Goal: Task Accomplishment & Management: Complete application form

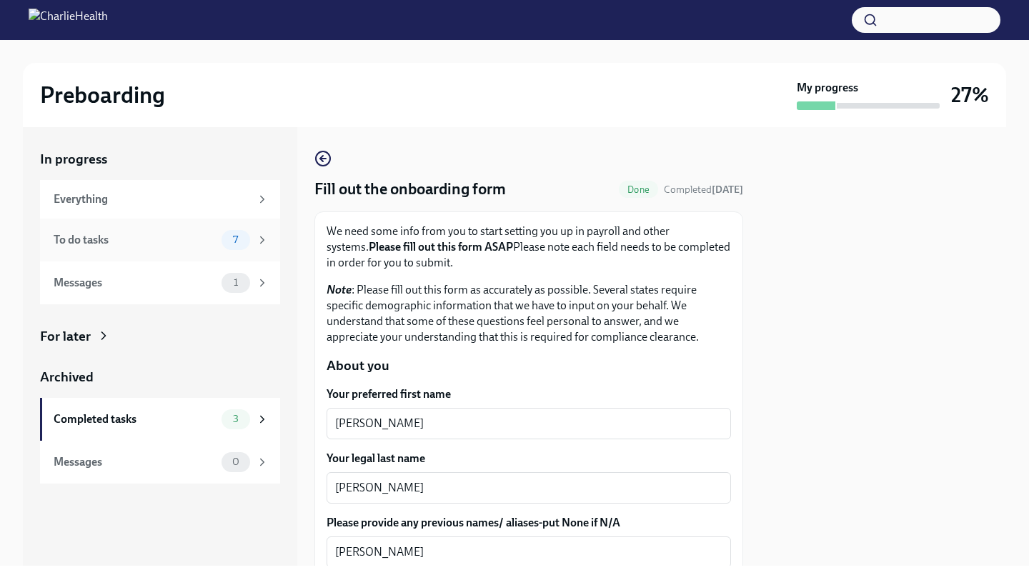
click at [242, 246] on div "7" at bounding box center [236, 240] width 29 height 20
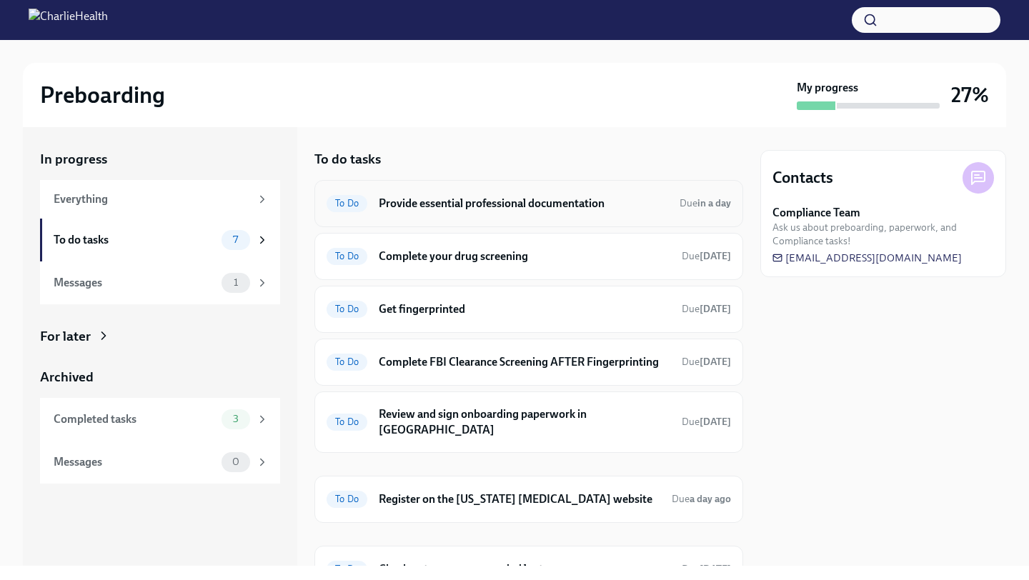
click at [595, 211] on h6 "Provide essential professional documentation" at bounding box center [523, 204] width 289 height 16
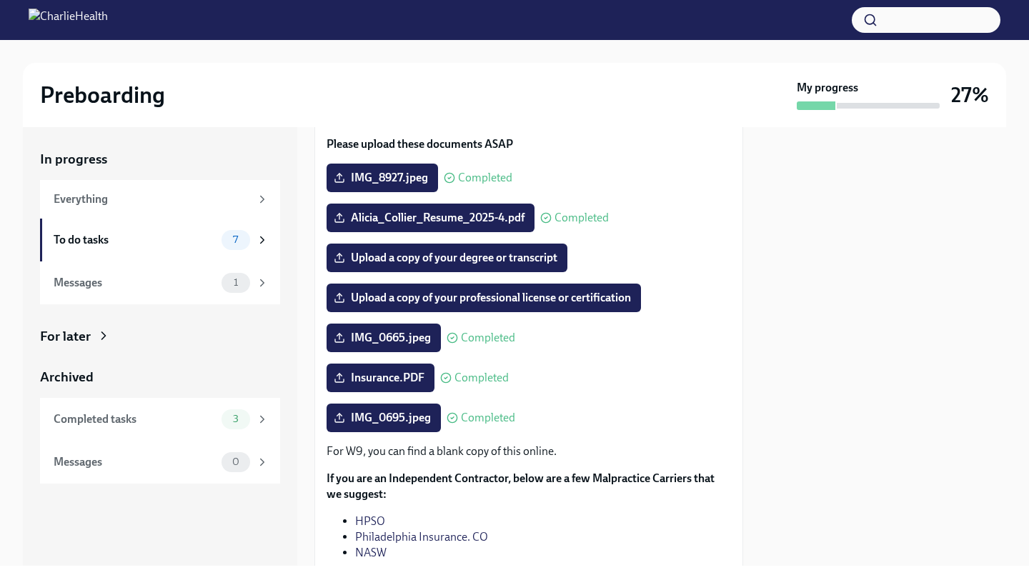
scroll to position [142, 0]
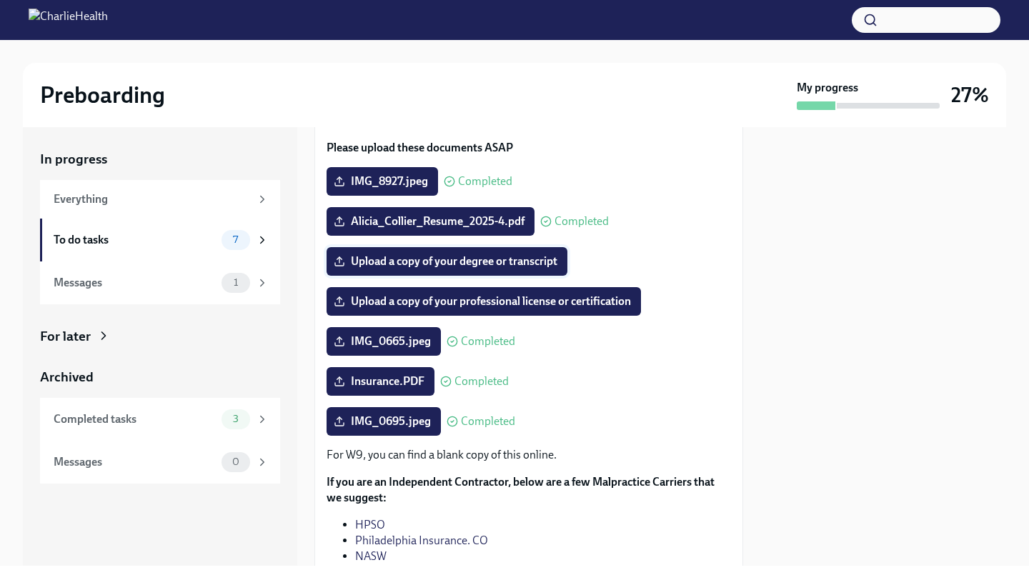
click at [514, 269] on span "Upload a copy of your degree or transcript" at bounding box center [447, 261] width 221 height 14
click at [0, 0] on input "Upload a copy of your degree or transcript" at bounding box center [0, 0] width 0 height 0
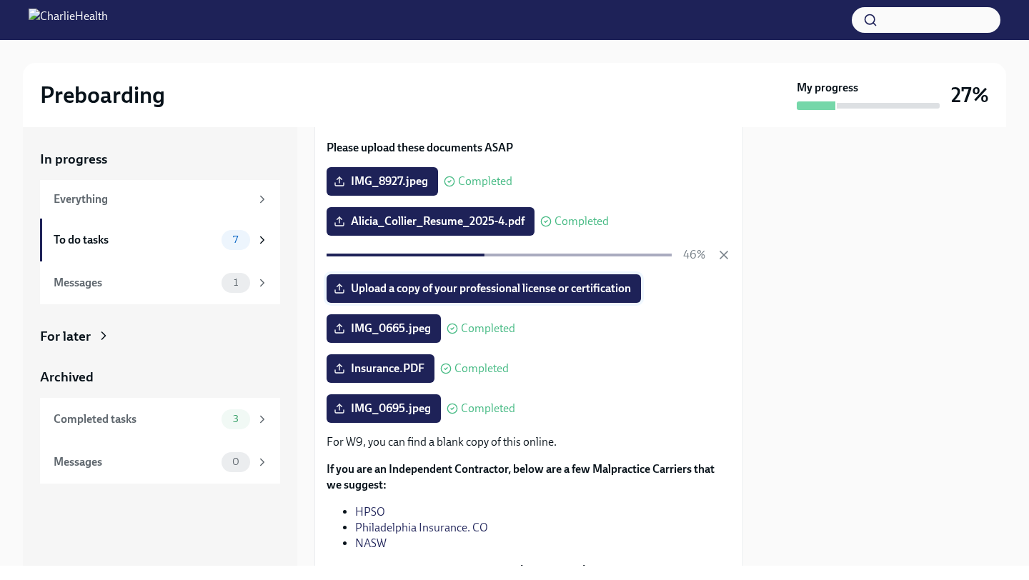
click at [585, 296] on span "Upload a copy of your professional license or certification" at bounding box center [484, 289] width 294 height 14
click at [0, 0] on input "Upload a copy of your professional license or certification" at bounding box center [0, 0] width 0 height 0
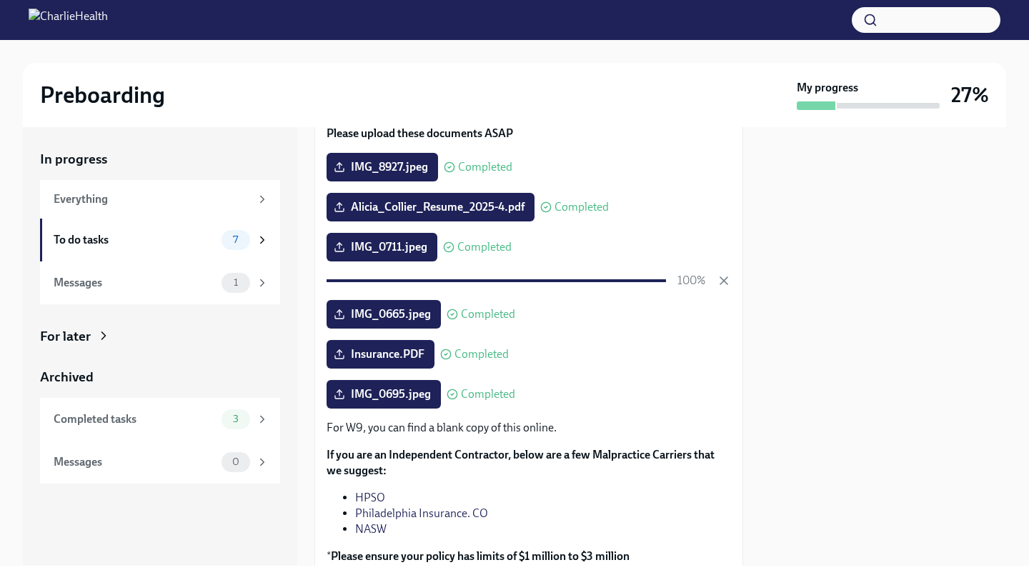
scroll to position [0, 0]
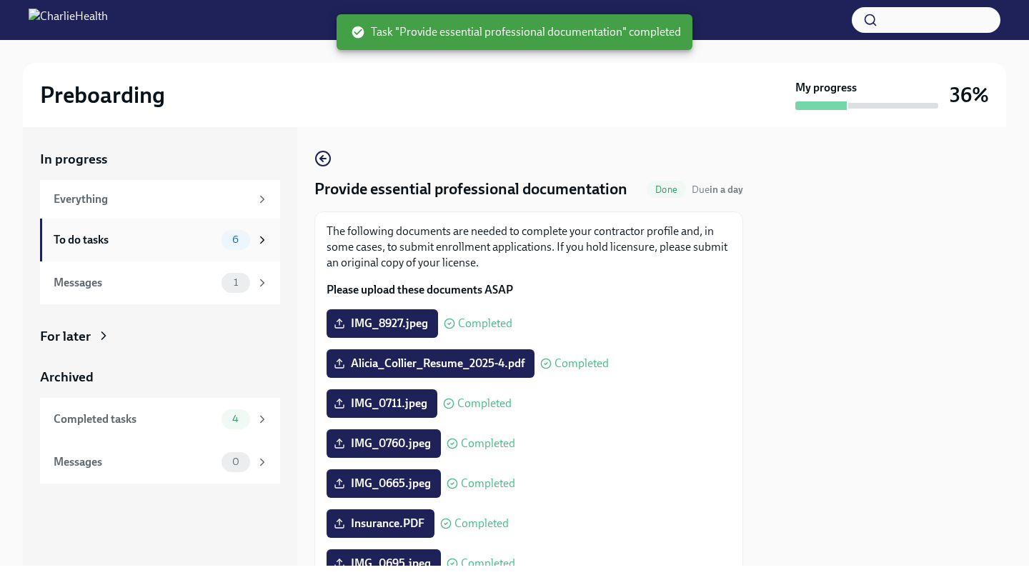
click at [190, 234] on div "To do tasks" at bounding box center [135, 240] width 162 height 16
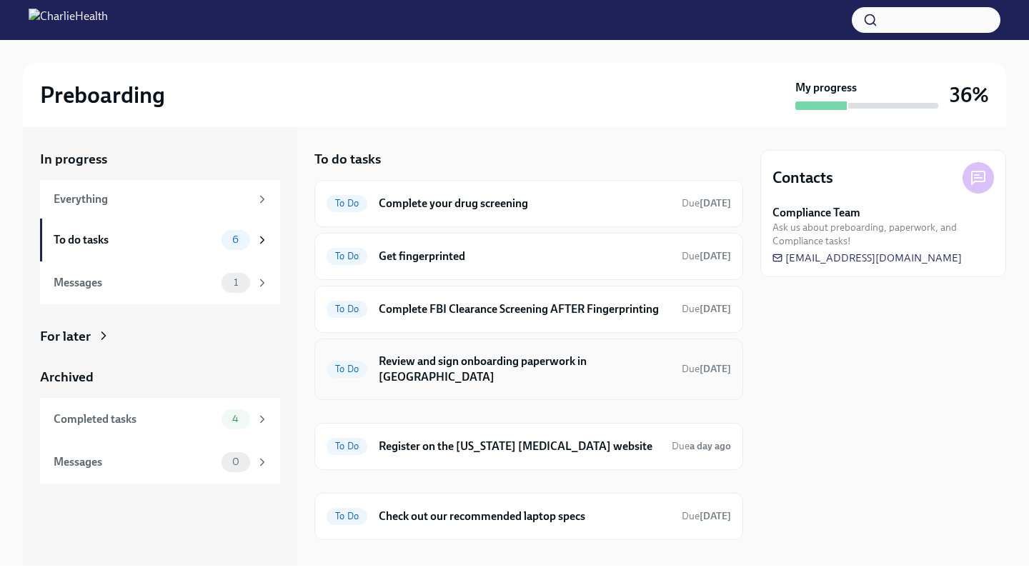
click at [566, 373] on h6 "Review and sign onboarding paperwork in [GEOGRAPHIC_DATA]" at bounding box center [525, 369] width 292 height 31
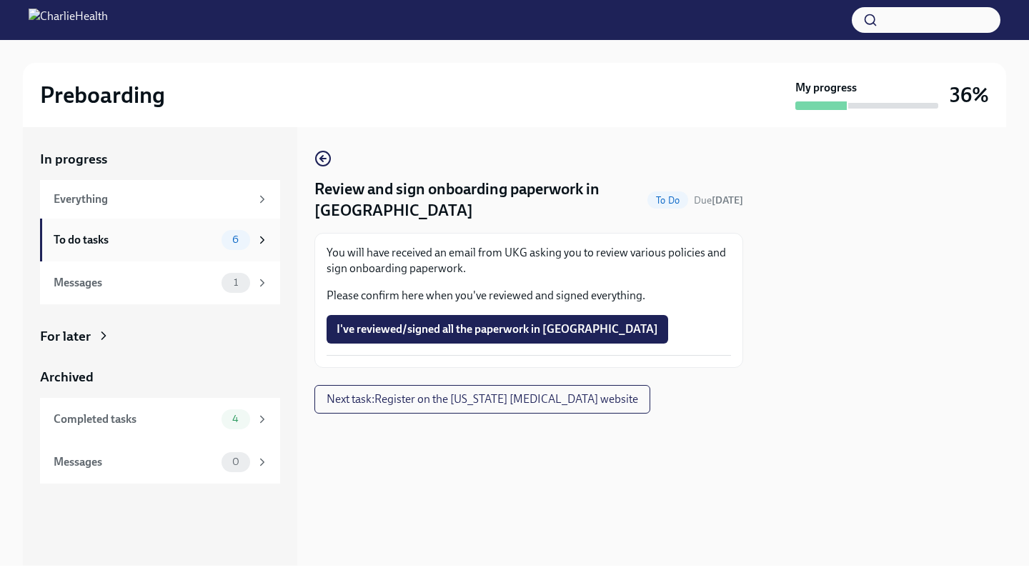
click at [207, 230] on div "To do tasks 6" at bounding box center [161, 240] width 215 height 20
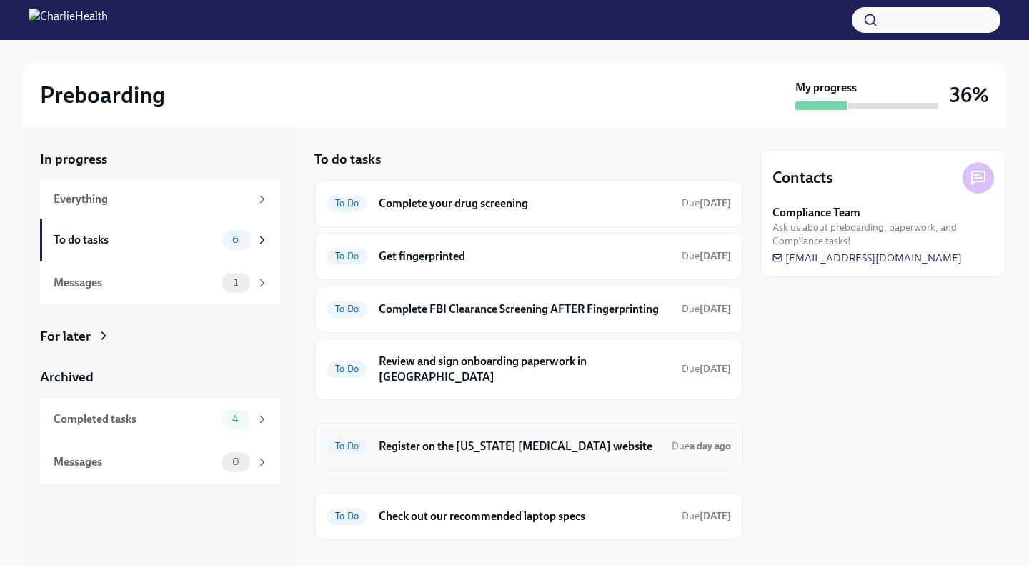
click at [544, 449] on h6 "Register on the [US_STATE] [MEDICAL_DATA] website" at bounding box center [520, 447] width 282 height 16
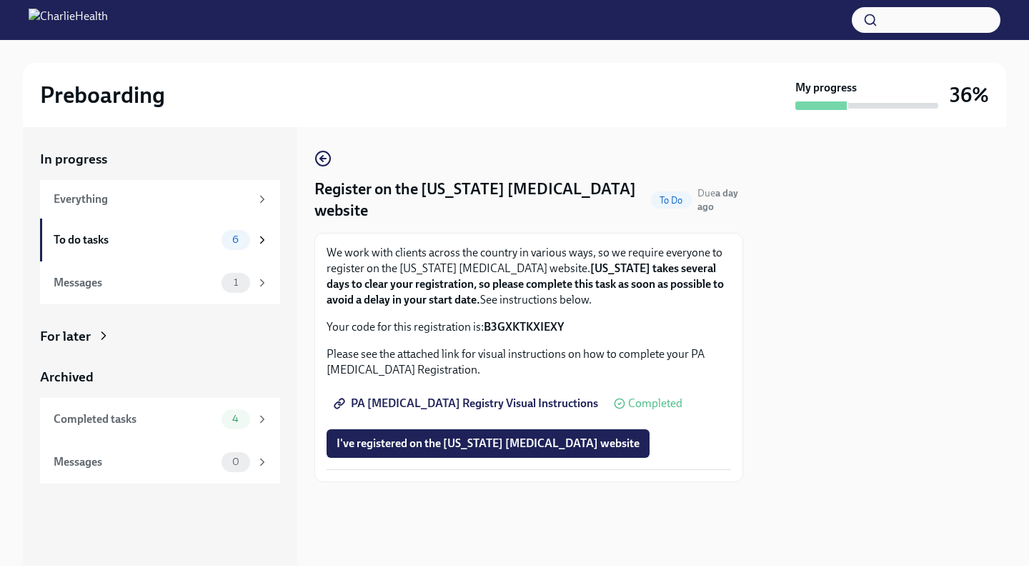
click at [544, 449] on span "I've registered on the [US_STATE] [MEDICAL_DATA] website" at bounding box center [488, 444] width 303 height 14
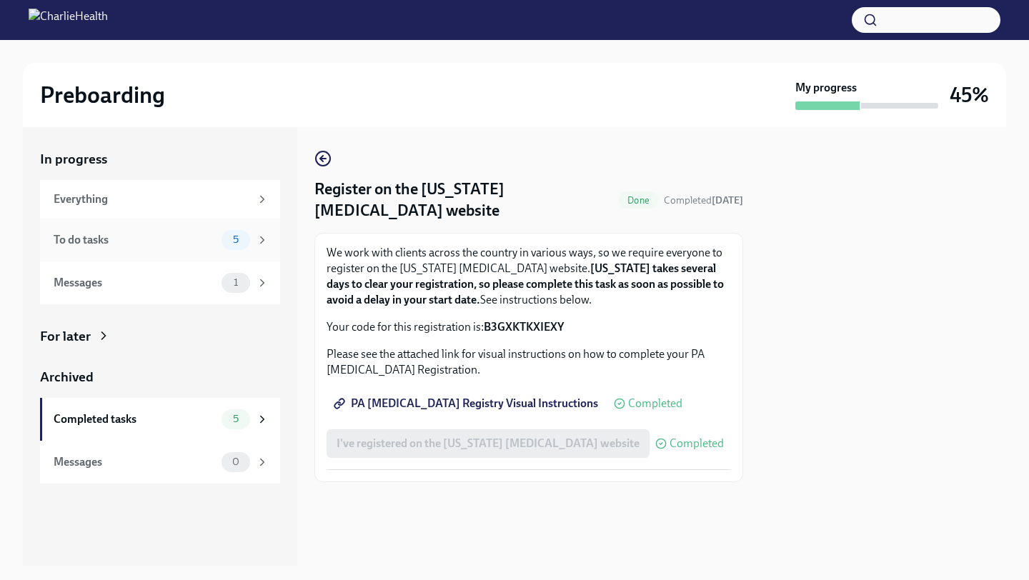
click at [216, 239] on div "To do tasks 5" at bounding box center [161, 240] width 215 height 20
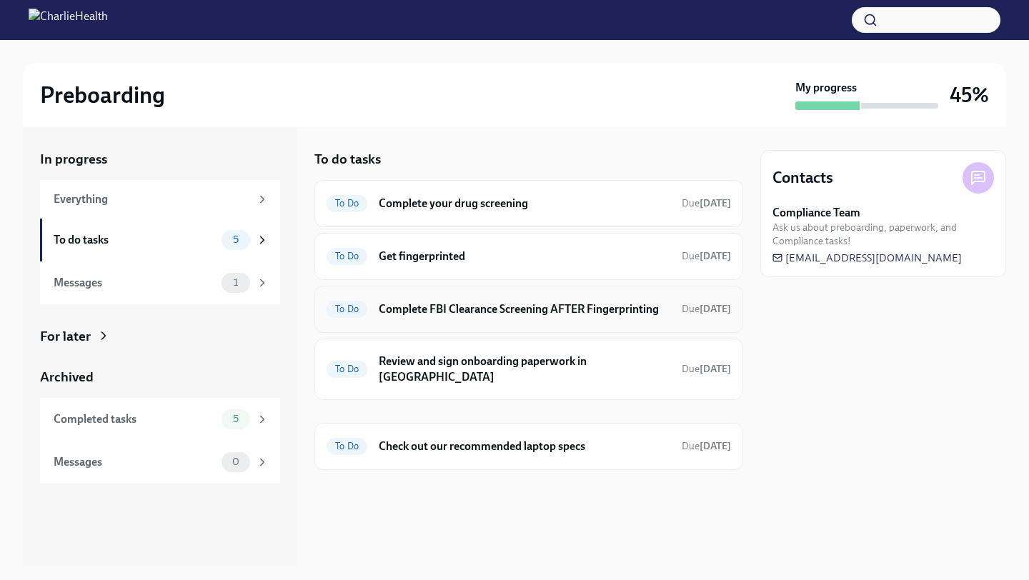
click at [467, 309] on h6 "Complete FBI Clearance Screening AFTER Fingerprinting" at bounding box center [525, 310] width 292 height 16
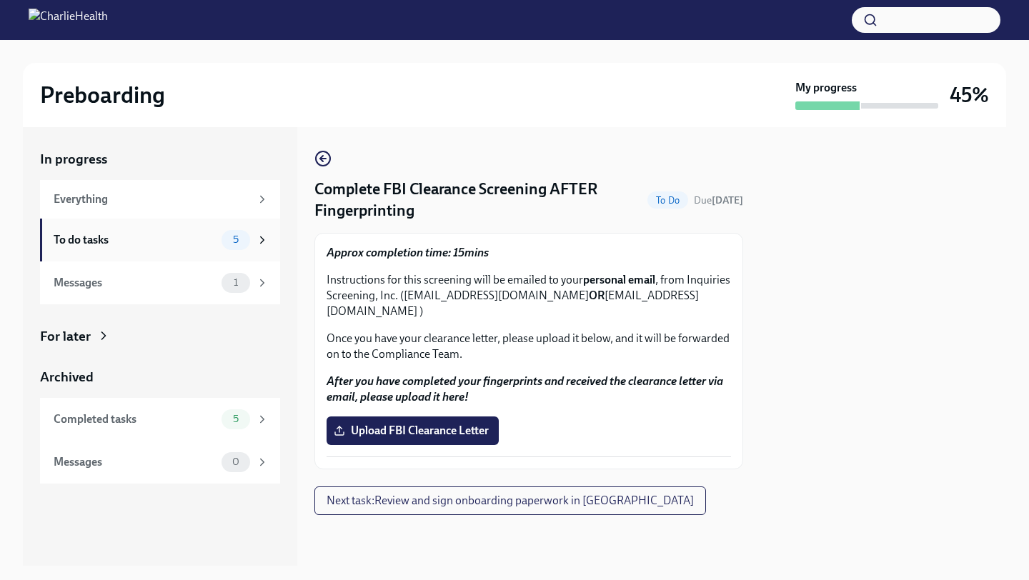
click at [213, 235] on div "To do tasks" at bounding box center [135, 240] width 162 height 16
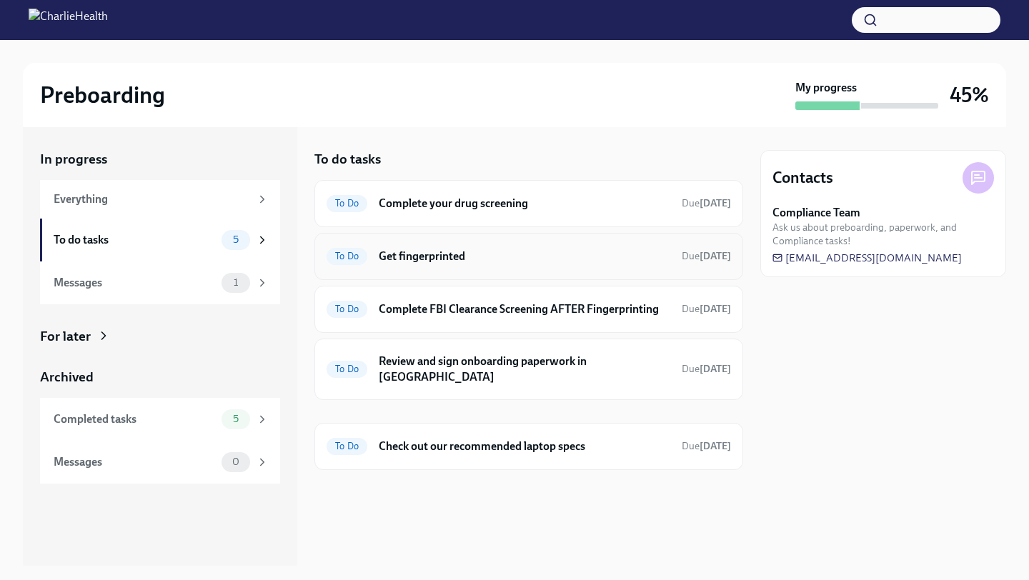
click at [458, 252] on h6 "Get fingerprinted" at bounding box center [525, 257] width 292 height 16
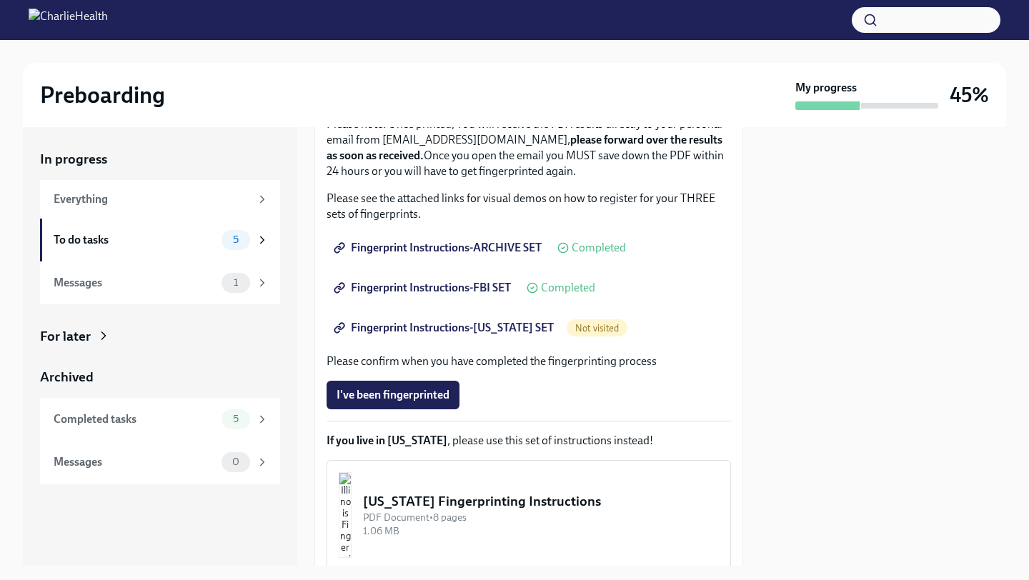
scroll to position [193, 0]
click at [479, 284] on span "Fingerprint Instructions-FBI SET" at bounding box center [424, 288] width 174 height 14
click at [204, 235] on div "To do tasks" at bounding box center [135, 240] width 162 height 16
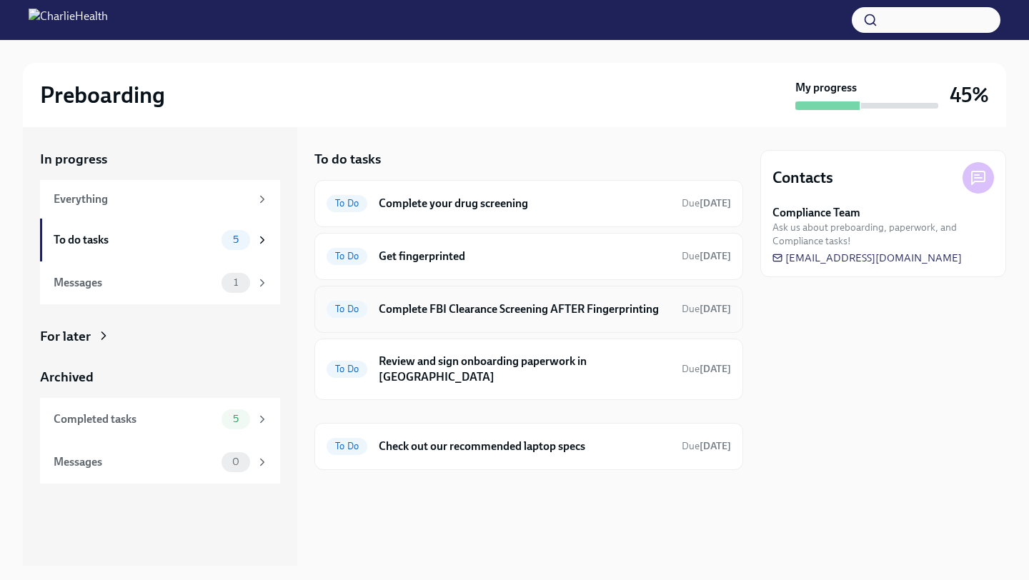
click at [622, 312] on h6 "Complete FBI Clearance Screening AFTER Fingerprinting" at bounding box center [525, 310] width 292 height 16
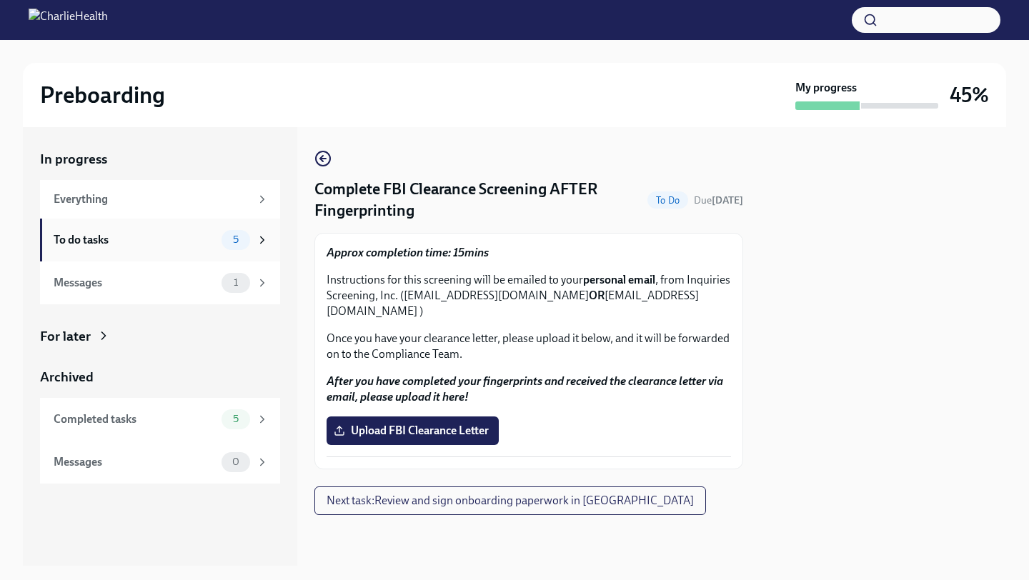
click at [190, 244] on div "To do tasks" at bounding box center [135, 240] width 162 height 16
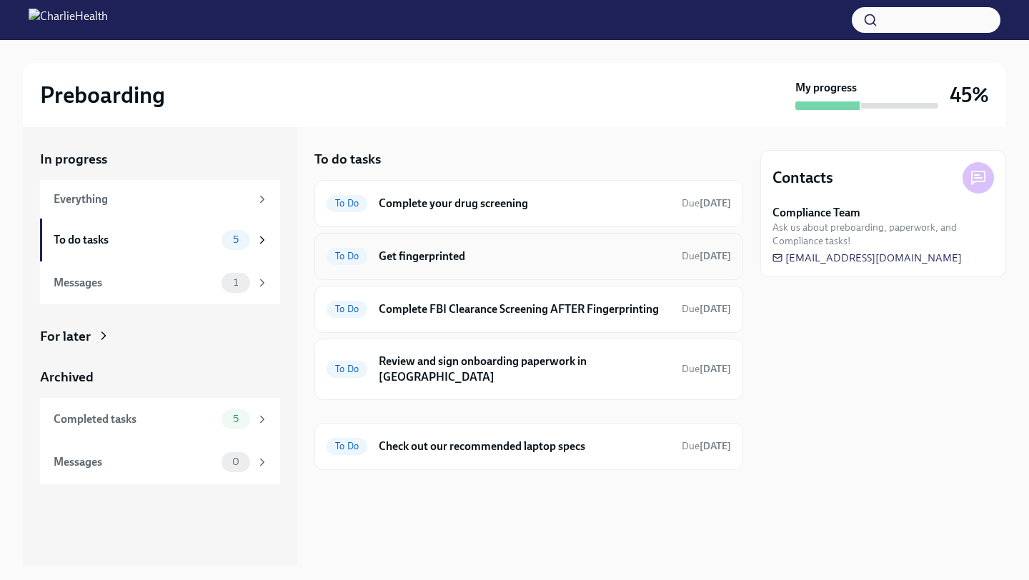
click at [460, 259] on h6 "Get fingerprinted" at bounding box center [525, 257] width 292 height 16
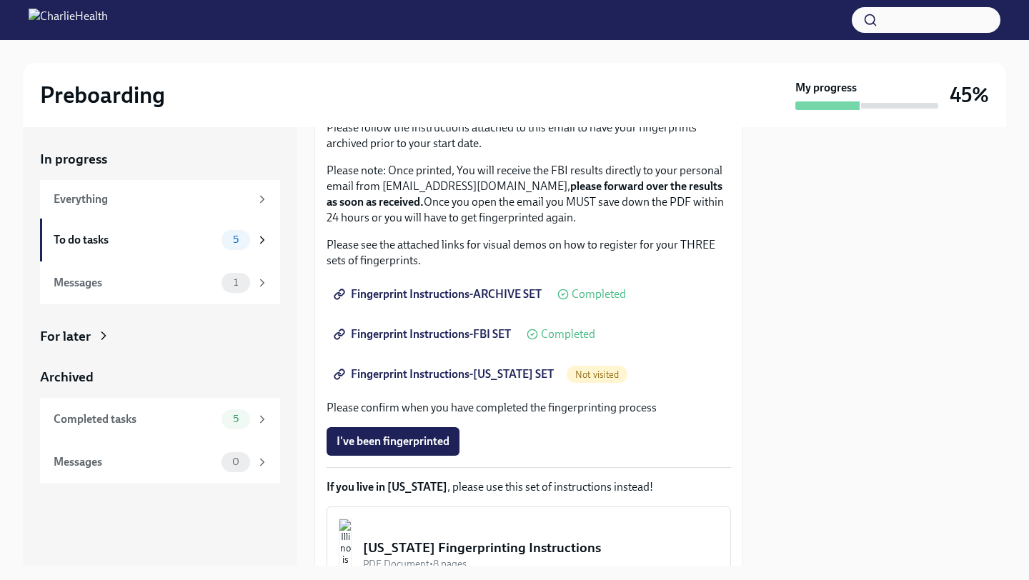
scroll to position [154, 0]
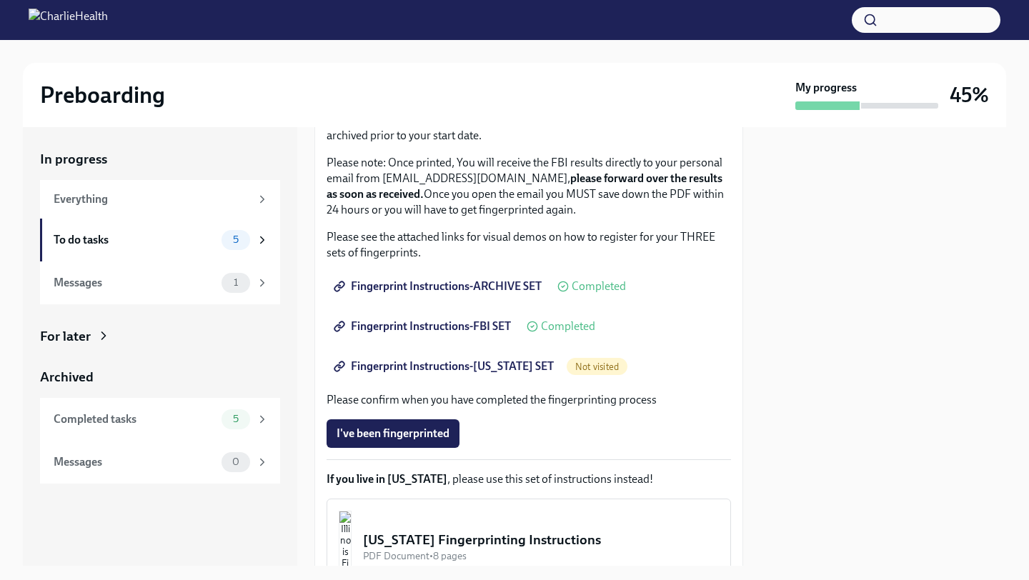
click at [466, 362] on span "Fingerprint Instructions-[US_STATE] SET" at bounding box center [445, 366] width 217 height 14
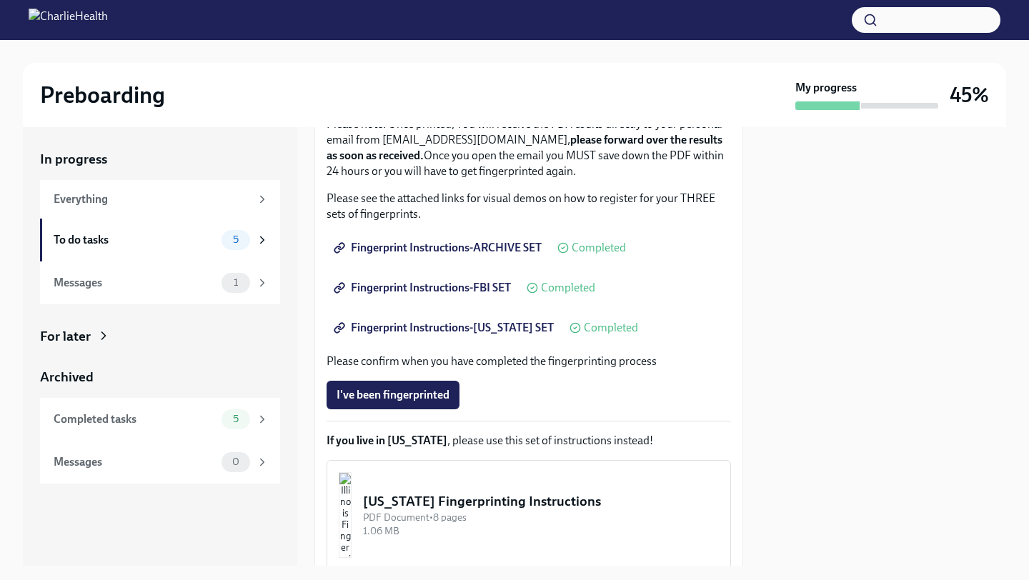
scroll to position [301, 0]
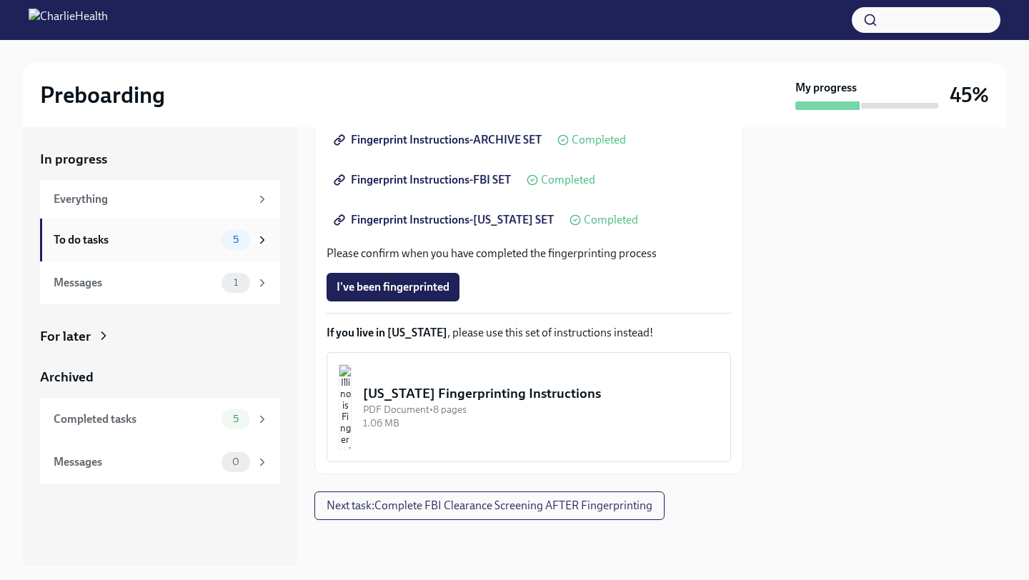
click at [172, 245] on div "To do tasks" at bounding box center [135, 240] width 162 height 16
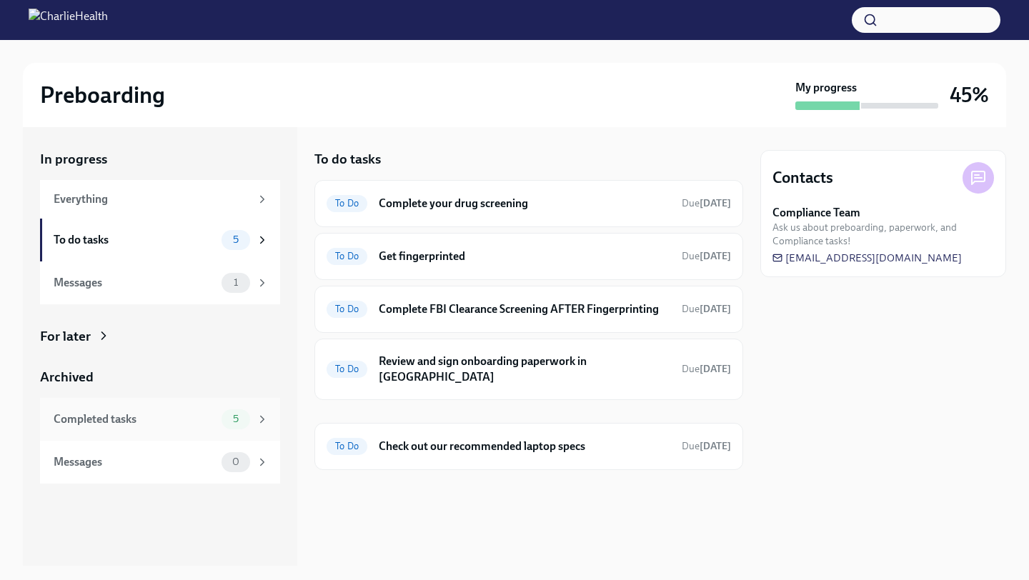
click at [190, 419] on div "Completed tasks" at bounding box center [135, 420] width 162 height 16
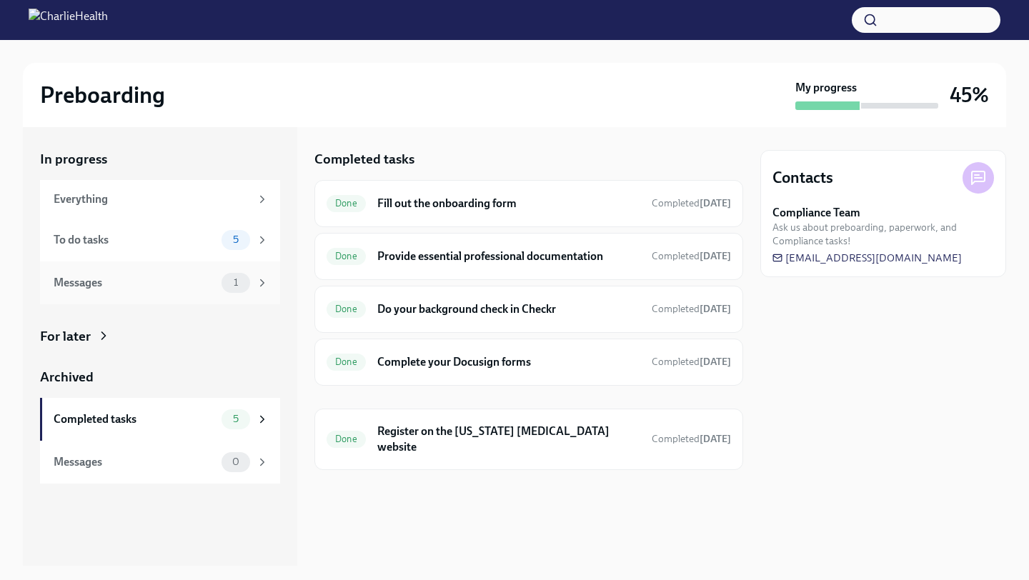
click at [199, 285] on div "Messages" at bounding box center [135, 283] width 162 height 16
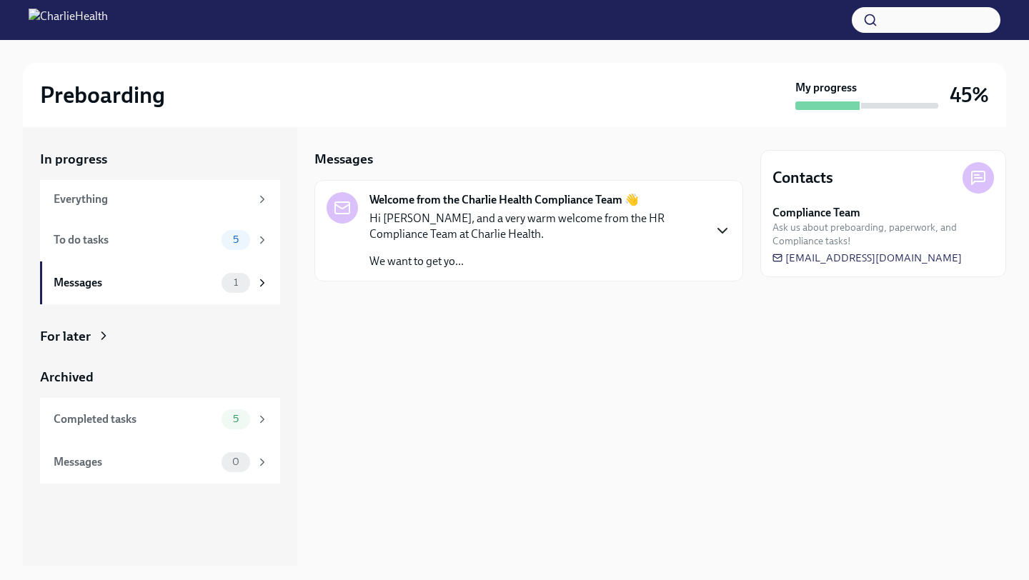
click at [717, 234] on icon "button" at bounding box center [722, 230] width 17 height 17
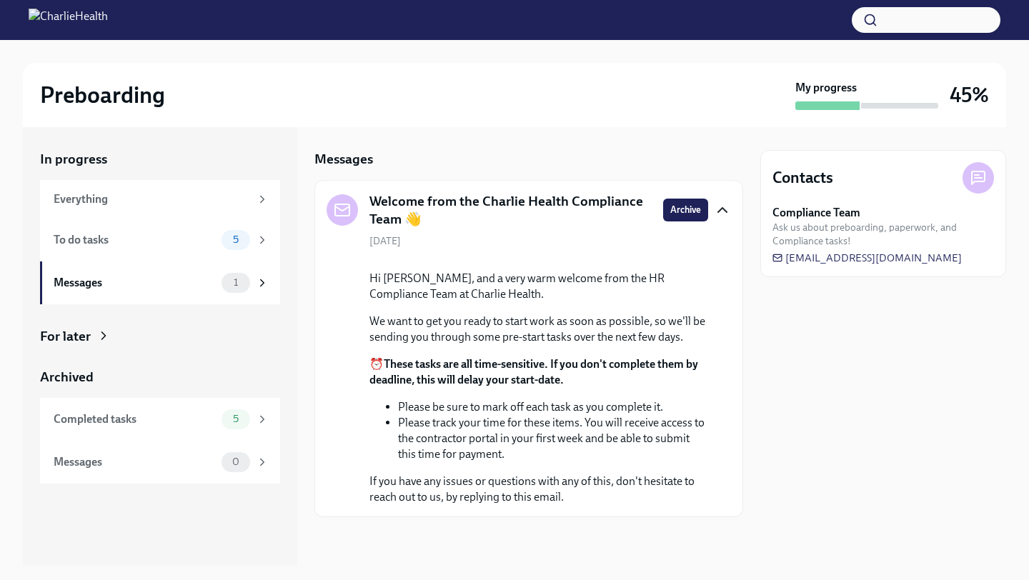
drag, startPoint x: 737, startPoint y: 282, endPoint x: 744, endPoint y: 377, distance: 94.5
click at [744, 377] on div "In progress Everything To do tasks 5 Messages 1 For later Archived Completed ta…" at bounding box center [514, 346] width 983 height 439
